Goal: Information Seeking & Learning: Learn about a topic

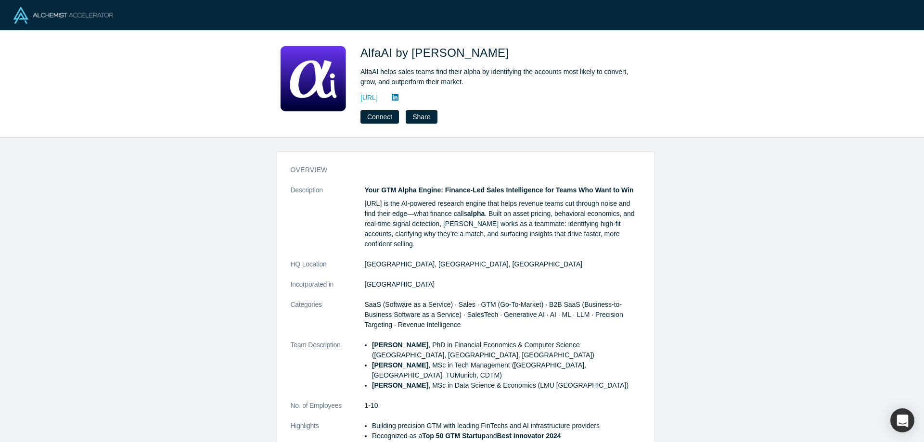
drag, startPoint x: 426, startPoint y: 95, endPoint x: 399, endPoint y: 104, distance: 28.2
click at [399, 104] on div "AlfaAI by Loyee AlfaAI helps sales teams find their alpha by identifying the ac…" at bounding box center [496, 83] width 270 height 79
copy div "loyee.ai Connect Share"
drag, startPoint x: 360, startPoint y: 52, endPoint x: 448, endPoint y: 55, distance: 88.2
click at [448, 55] on div "AlfaAI by Loyee AlfaAI helps sales teams find their alpha by identifying the ac…" at bounding box center [462, 83] width 378 height 79
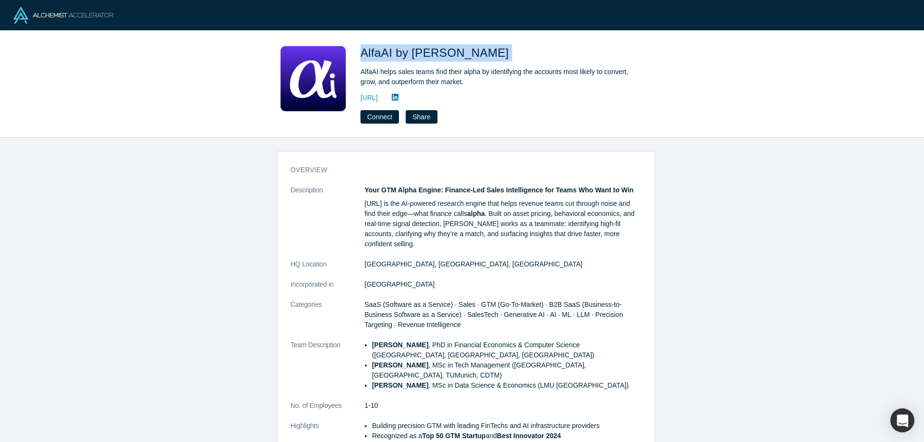
copy span "AlfaAI by Loyee"
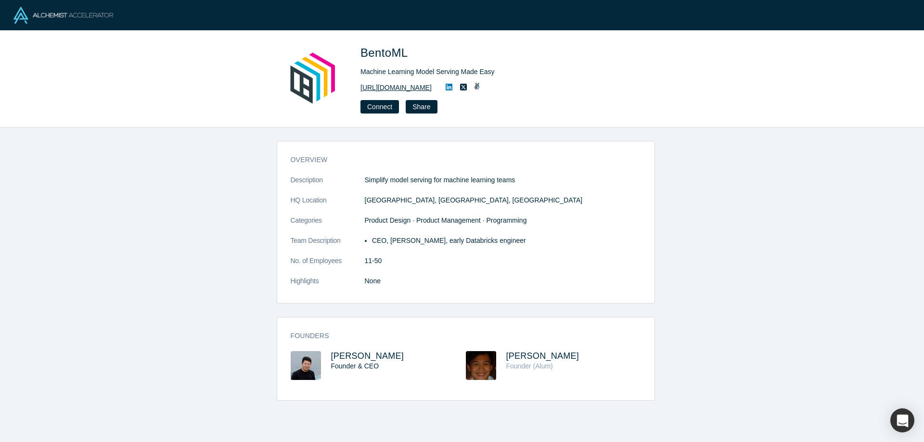
drag, startPoint x: 424, startPoint y: 82, endPoint x: 383, endPoint y: 89, distance: 42.0
click at [383, 89] on div "[URL][DOMAIN_NAME]" at bounding box center [496, 88] width 270 height 12
copy link "[DOMAIN_NAME]"
click at [379, 85] on link "[URL][DOMAIN_NAME]" at bounding box center [396, 88] width 71 height 10
drag, startPoint x: 375, startPoint y: 50, endPoint x: 417, endPoint y: 50, distance: 42.8
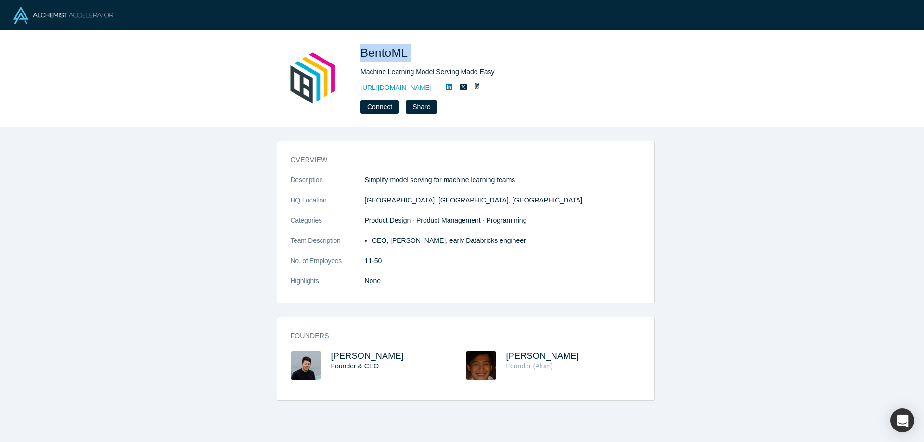
click at [417, 50] on div "BentoML Machine Learning Model Serving Made Easy [URL][DOMAIN_NAME] Connect Sha…" at bounding box center [462, 78] width 378 height 69
copy span "BentoML"
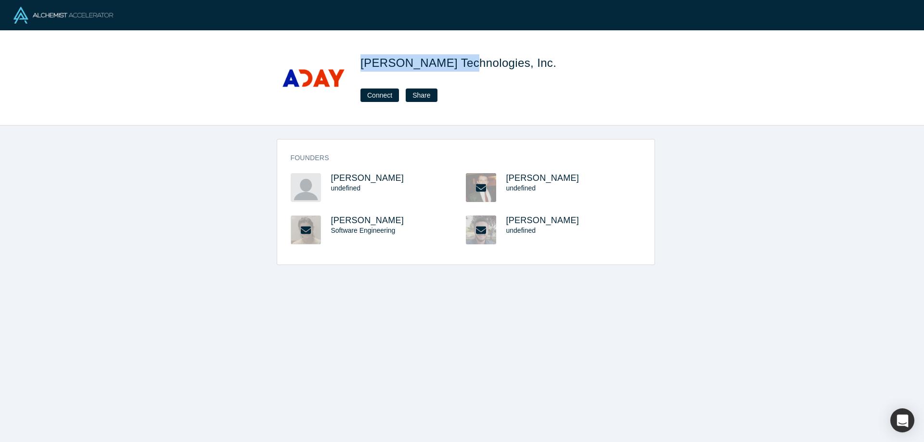
drag, startPoint x: 360, startPoint y: 64, endPoint x: 459, endPoint y: 62, distance: 99.7
click at [459, 62] on div "Aday Technologies, Inc. Connect Share" at bounding box center [462, 77] width 378 height 67
copy span "Aday Technologies"
click at [413, 43] on div "Aday Technologies, Inc. Connect Share" at bounding box center [462, 78] width 924 height 95
copy span "Aday Technologies, Inc."
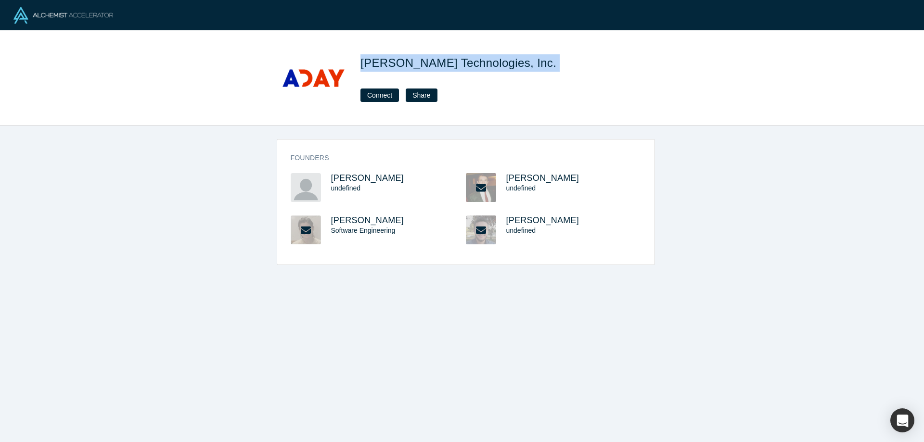
drag, startPoint x: 359, startPoint y: 60, endPoint x: 488, endPoint y: 63, distance: 129.1
click at [488, 63] on div "Aday Technologies, Inc. Connect Share" at bounding box center [462, 77] width 378 height 67
